Goal: Information Seeking & Learning: Check status

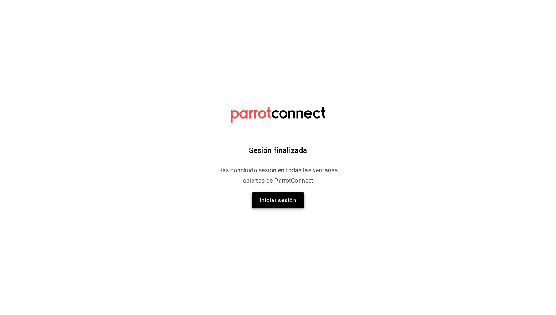
click at [277, 200] on button "Iniciar sesión" at bounding box center [277, 200] width 53 height 16
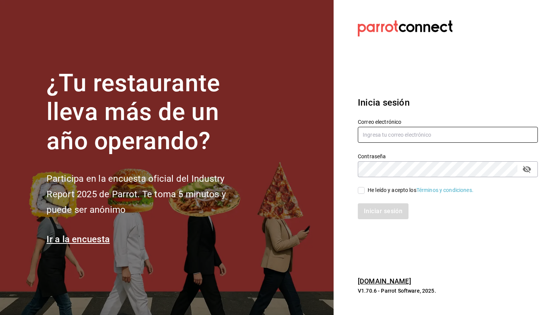
type input "juan.macias@malvamercadoorganico.com.mx"
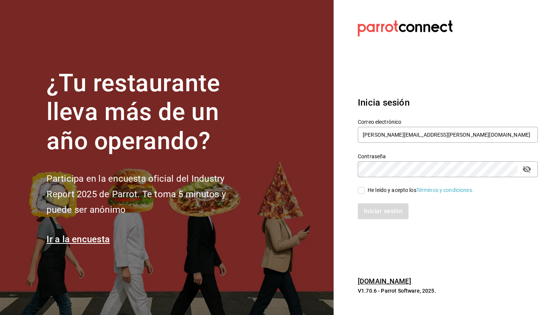
click at [377, 192] on div "He leído y acepto los Términos y condiciones." at bounding box center [421, 190] width 106 height 8
click at [365, 192] on input "He leído y acepto los Términos y condiciones." at bounding box center [361, 190] width 7 height 7
checkbox input "true"
click at [377, 208] on button "Iniciar sesión" at bounding box center [383, 211] width 51 height 16
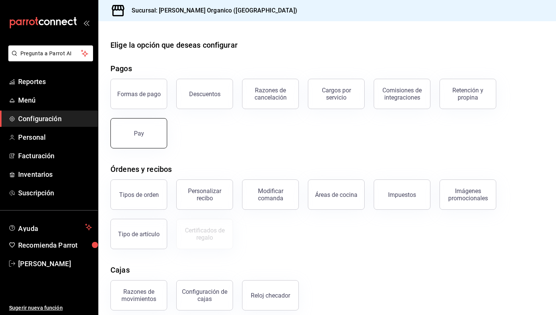
click at [129, 130] on button "Pay" at bounding box center [138, 133] width 57 height 30
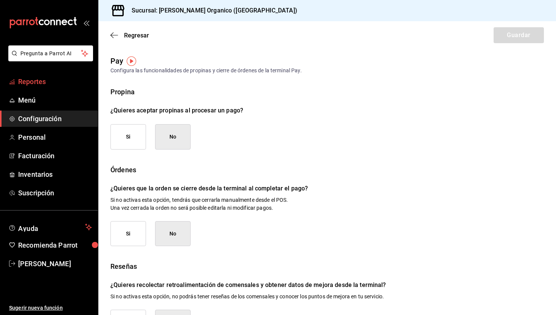
click at [45, 76] on link "Reportes" at bounding box center [49, 81] width 98 height 16
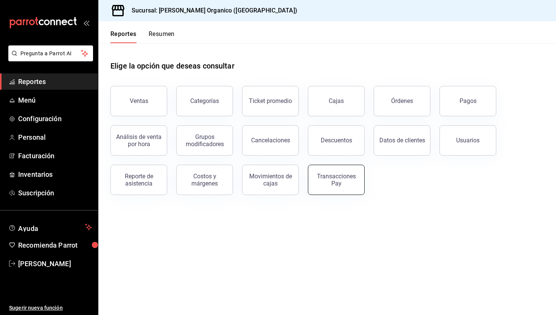
click at [332, 180] on div "Transacciones Pay" at bounding box center [336, 179] width 47 height 14
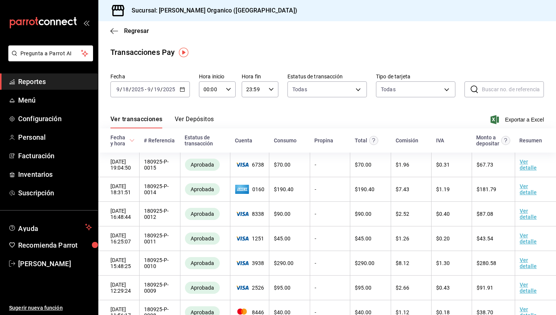
click at [191, 121] on button "Ver Depósitos" at bounding box center [194, 121] width 39 height 13
